Goal: Task Accomplishment & Management: Manage account settings

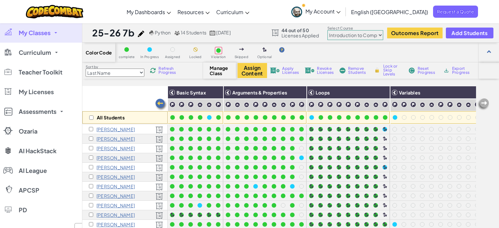
select select "560f1a9f22961295f9427742"
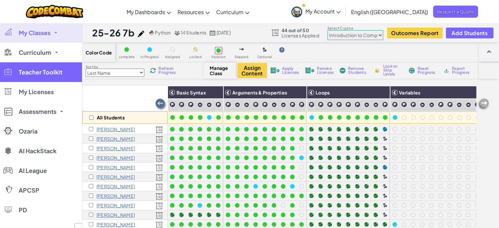
scroll to position [0, 48]
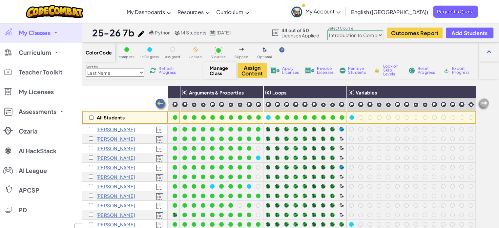
click at [52, 31] on link "My Classes" at bounding box center [41, 33] width 82 height 20
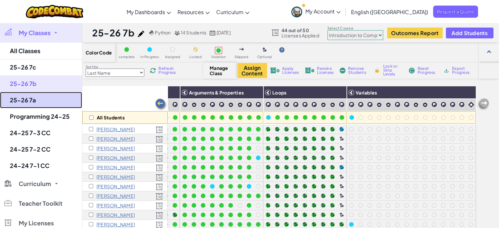
click at [32, 103] on link "25-26 7a" at bounding box center [41, 100] width 82 height 16
select select "560f1a9f22961295f9427742"
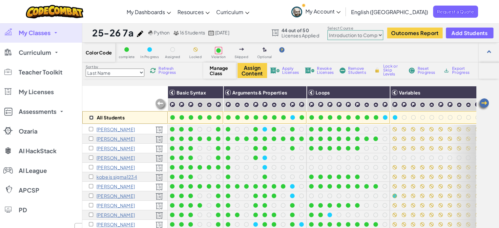
click at [89, 118] on input "checkbox" at bounding box center [91, 118] width 4 height 4
checkbox input "true"
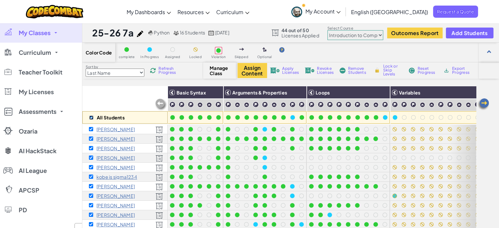
checkbox input "true"
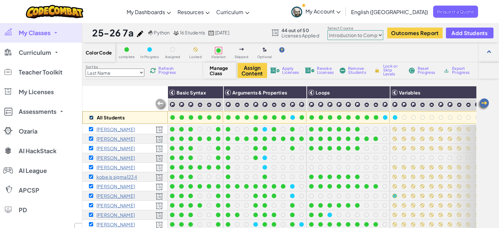
checkbox input "true"
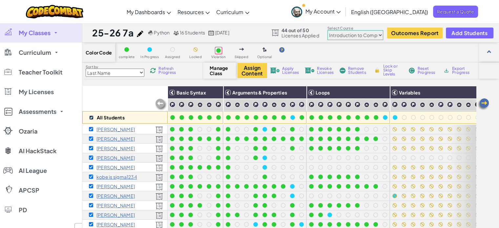
checkbox input "true"
click at [382, 92] on img at bounding box center [382, 93] width 11 height 10
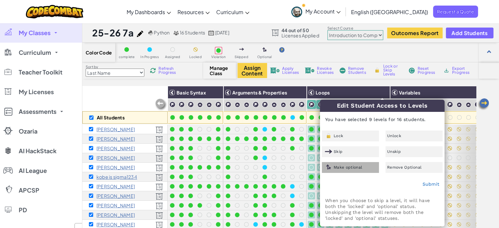
click at [362, 165] on div "Make optional" at bounding box center [350, 167] width 57 height 11
click at [431, 184] on link "Submit" at bounding box center [430, 184] width 17 height 5
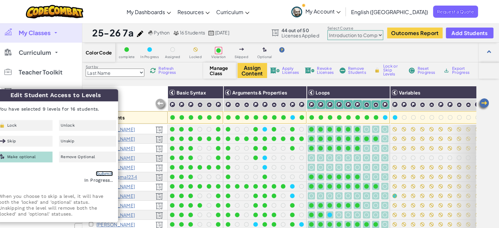
checkbox input "false"
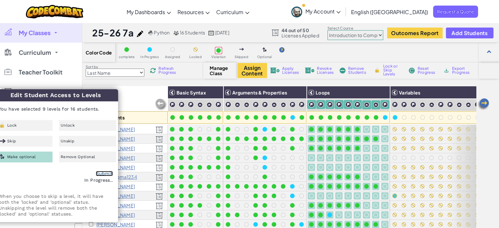
checkbox input "false"
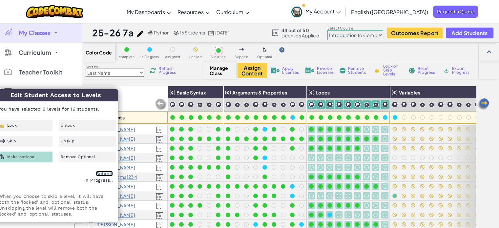
checkbox input "false"
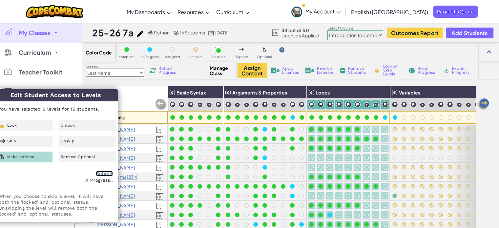
checkbox input "false"
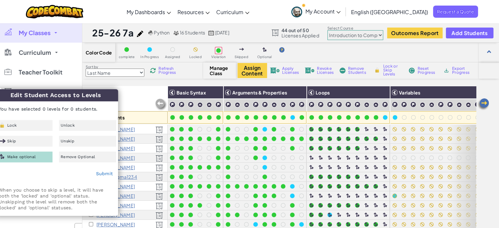
click at [484, 105] on img at bounding box center [483, 104] width 13 height 13
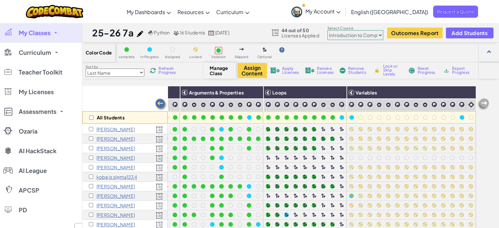
click at [484, 105] on img at bounding box center [483, 104] width 13 height 13
click at [466, 93] on img at bounding box center [468, 93] width 11 height 10
checkbox input "true"
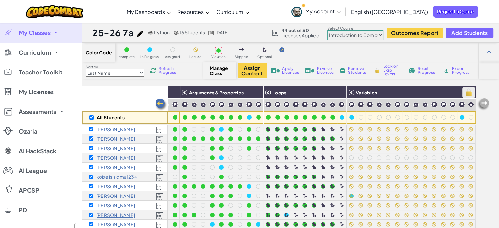
checkbox input "true"
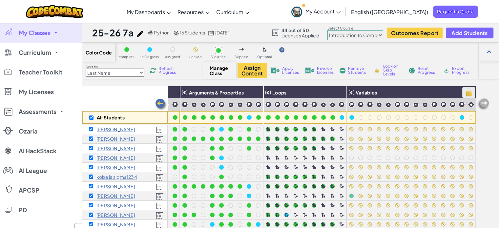
checkbox input "true"
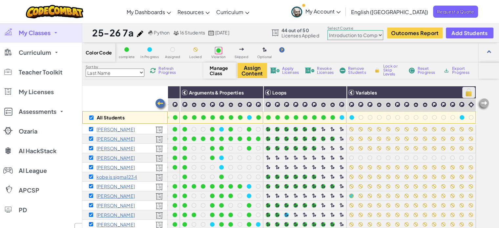
checkbox input "true"
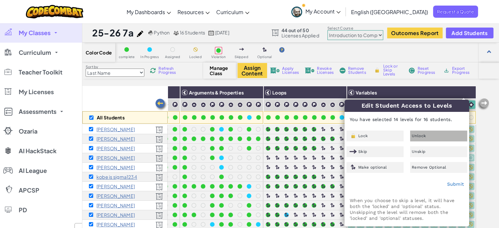
click at [430, 133] on div "Unlock" at bounding box center [438, 136] width 57 height 11
click at [449, 183] on link "Submit" at bounding box center [455, 184] width 17 height 5
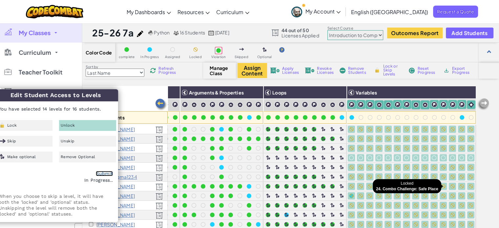
checkbox input "false"
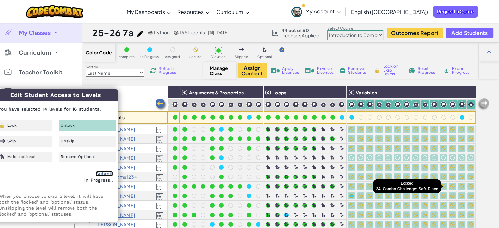
checkbox input "false"
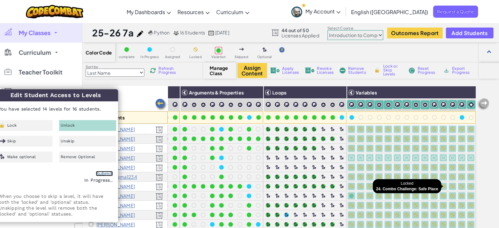
checkbox input "false"
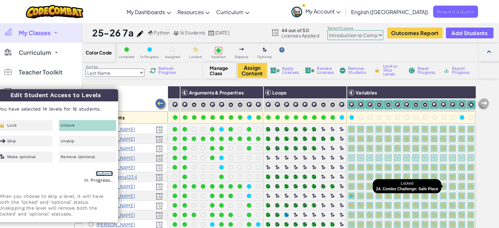
checkbox input "false"
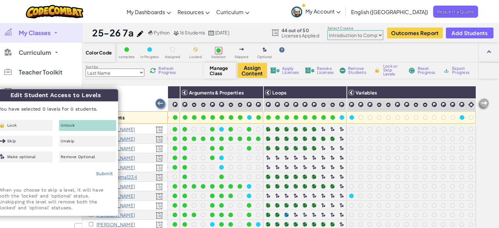
click at [140, 92] on div "All Students" at bounding box center [124, 105] width 85 height 38
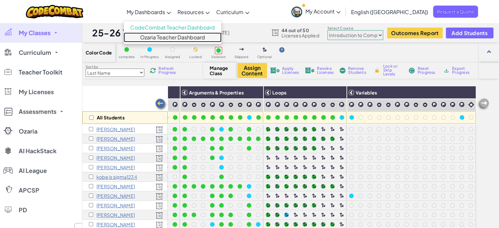
click at [185, 35] on link "Ozaria Teacher Dashboard" at bounding box center [173, 37] width 98 height 10
